Goal: Information Seeking & Learning: Learn about a topic

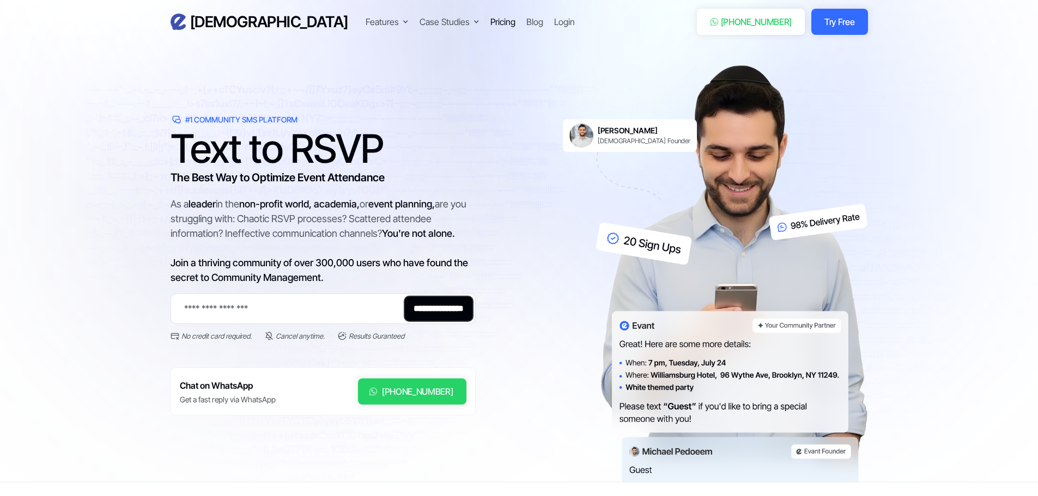
click at [490, 22] on div "Pricing" at bounding box center [502, 21] width 25 height 13
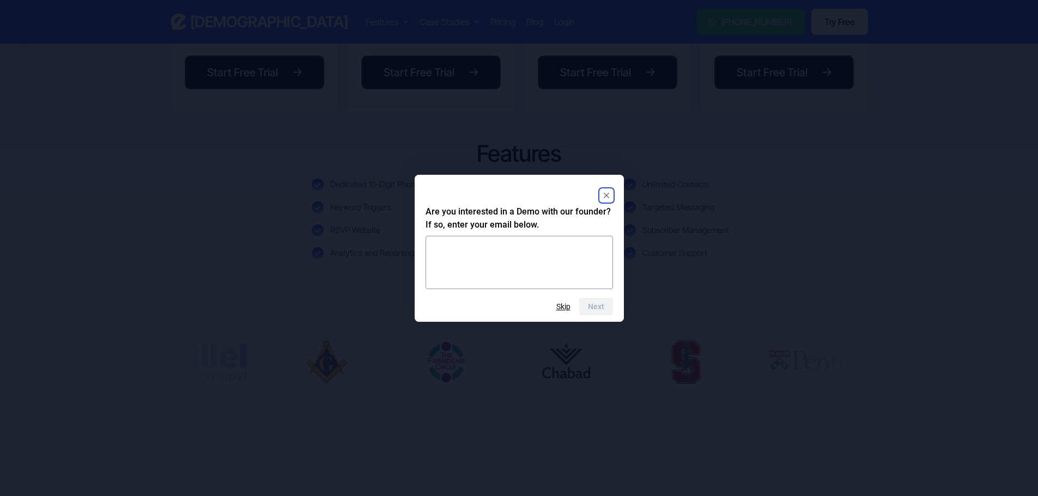
scroll to position [436, 0]
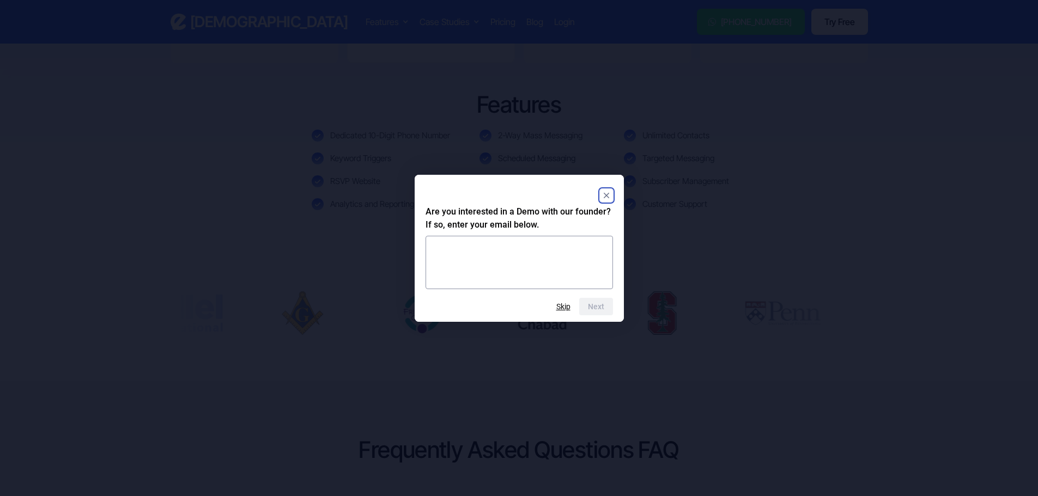
click at [611, 189] on rect "Close" at bounding box center [606, 195] width 13 height 13
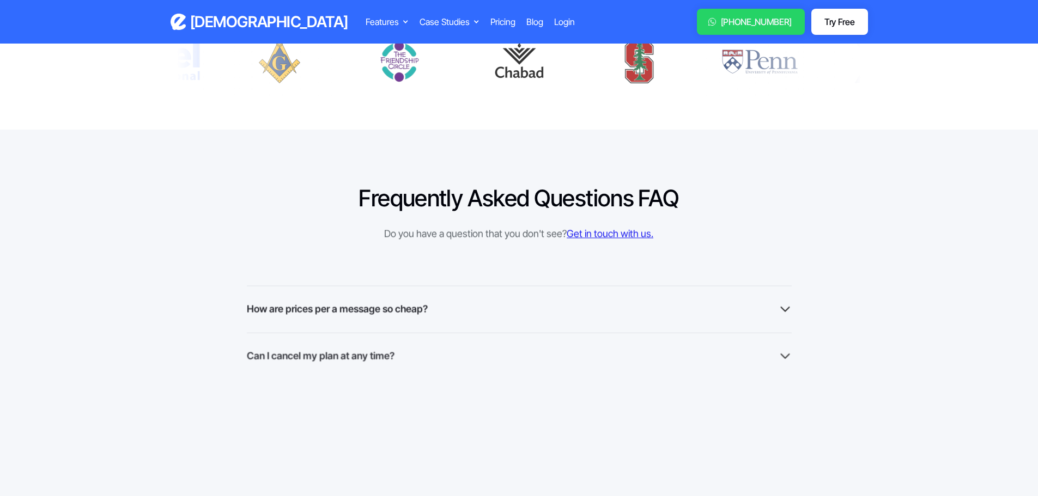
scroll to position [817, 0]
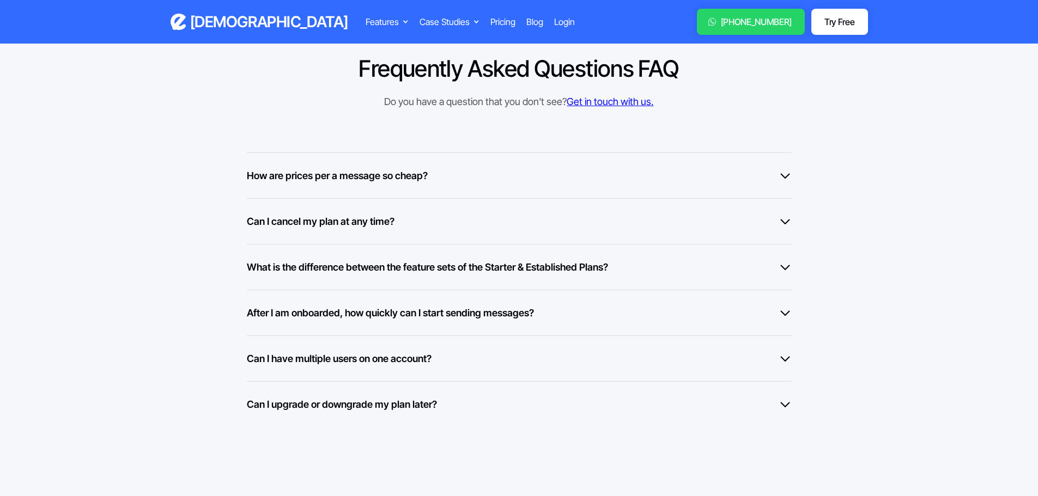
click at [449, 175] on div "How are prices per a message so cheap?" at bounding box center [519, 175] width 545 height 15
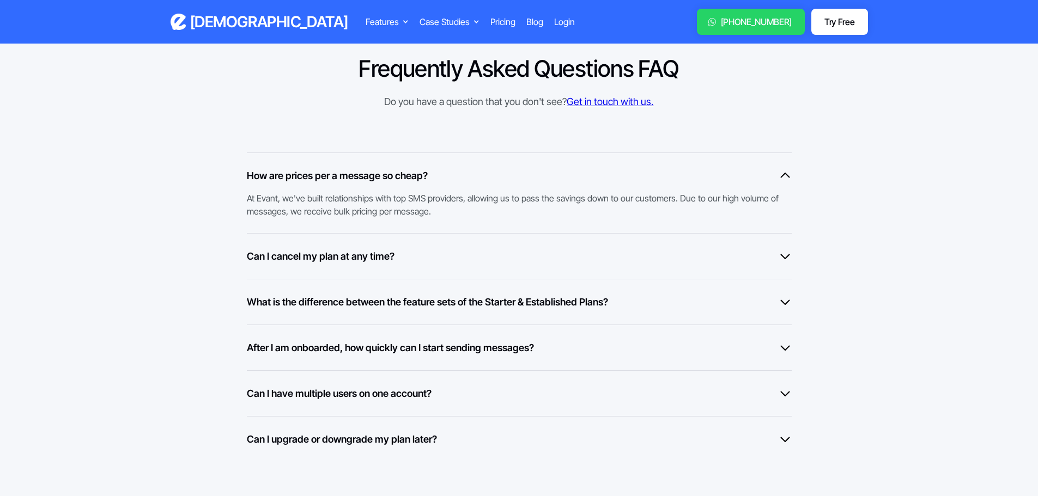
click at [415, 258] on div "Can I cancel my plan at any time?" at bounding box center [519, 256] width 545 height 15
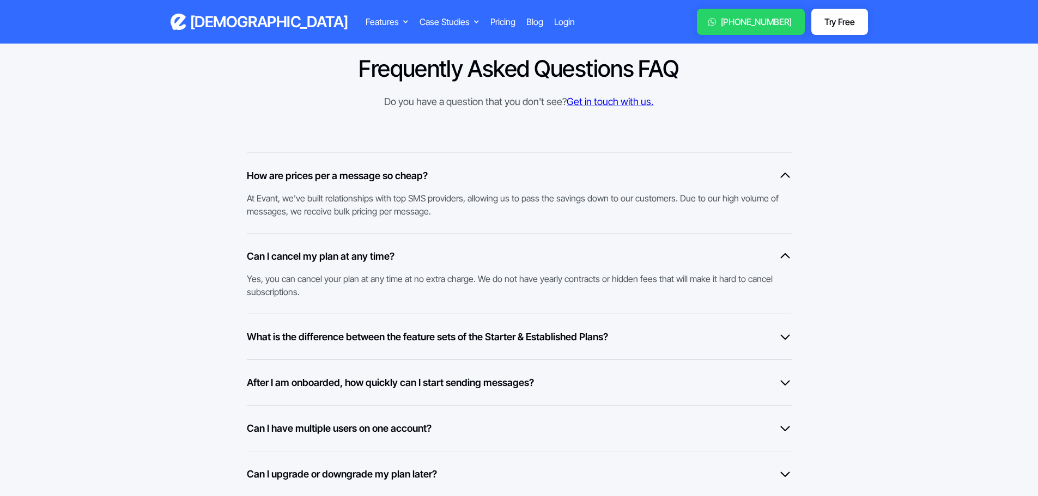
click at [411, 349] on div "What is the difference between the feature sets of the Starter & Established Pl…" at bounding box center [519, 337] width 545 height 46
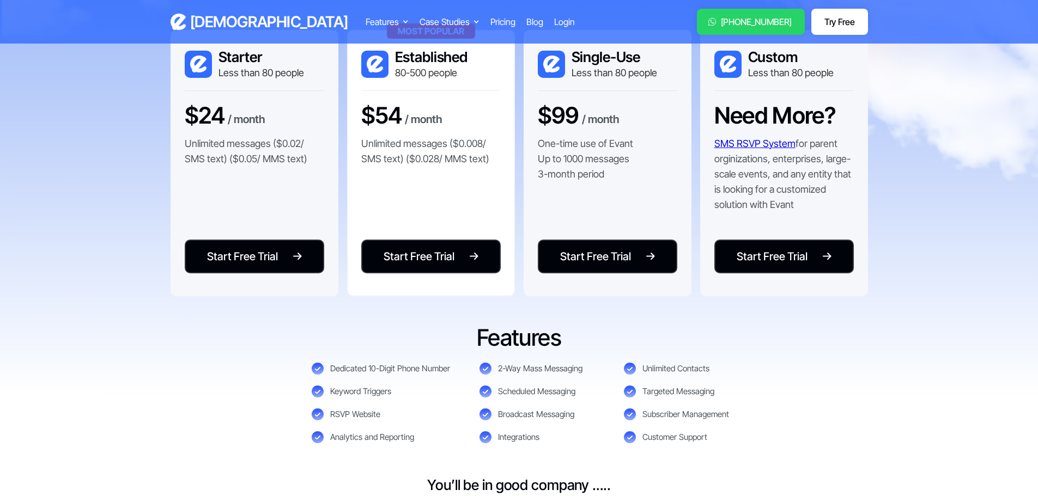
scroll to position [0, 0]
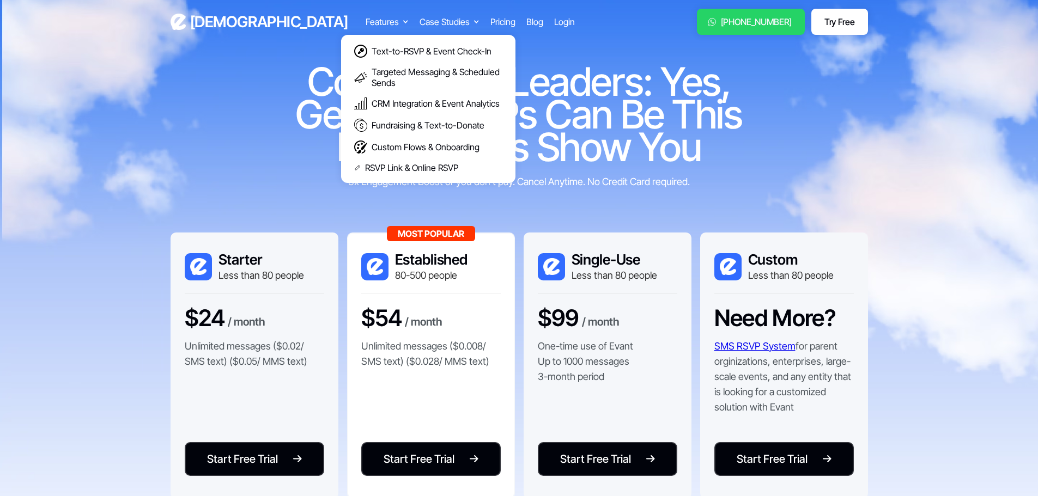
click at [366, 22] on div "Features" at bounding box center [382, 21] width 33 height 13
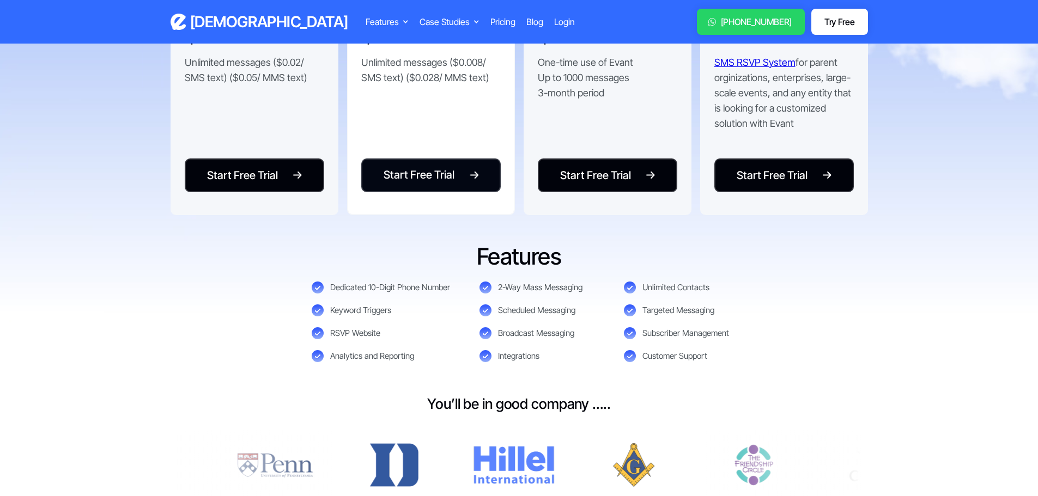
scroll to position [272, 0]
